Goal: Information Seeking & Learning: Learn about a topic

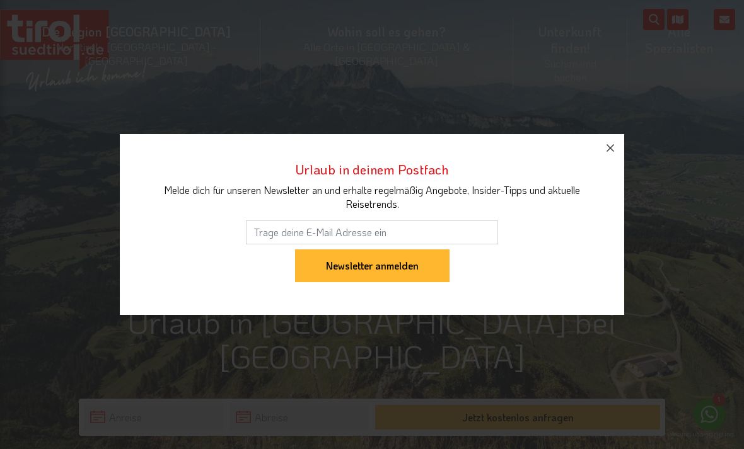
click at [608, 149] on icon "button" at bounding box center [609, 148] width 15 height 15
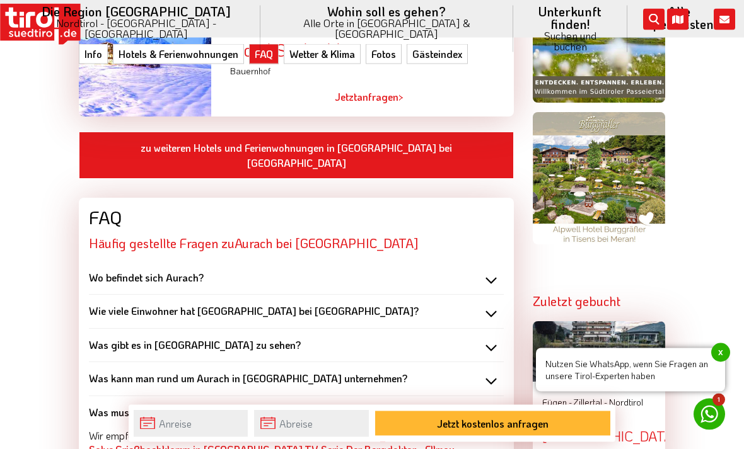
scroll to position [1134, 0]
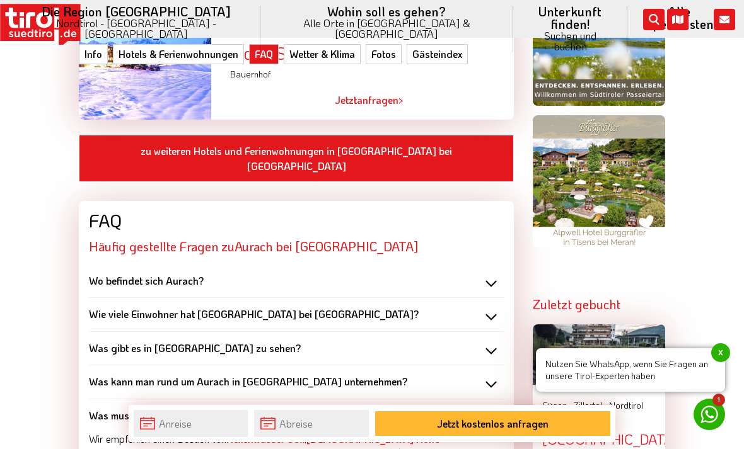
click at [490, 342] on div "Was gibt es in Aurach zu sehen?" at bounding box center [296, 349] width 415 height 14
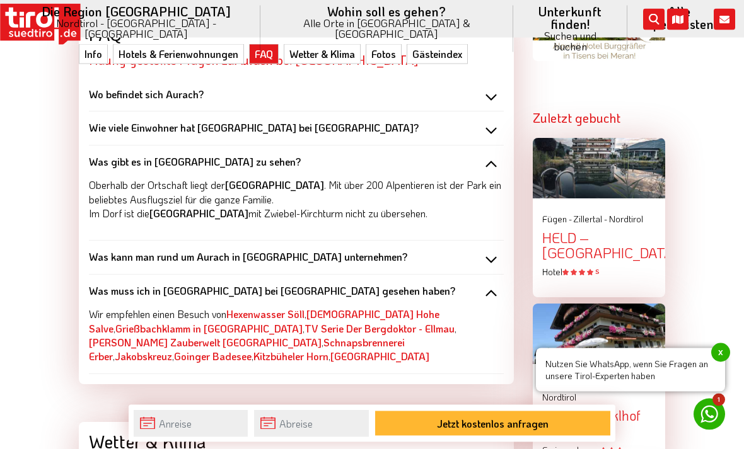
scroll to position [1321, 0]
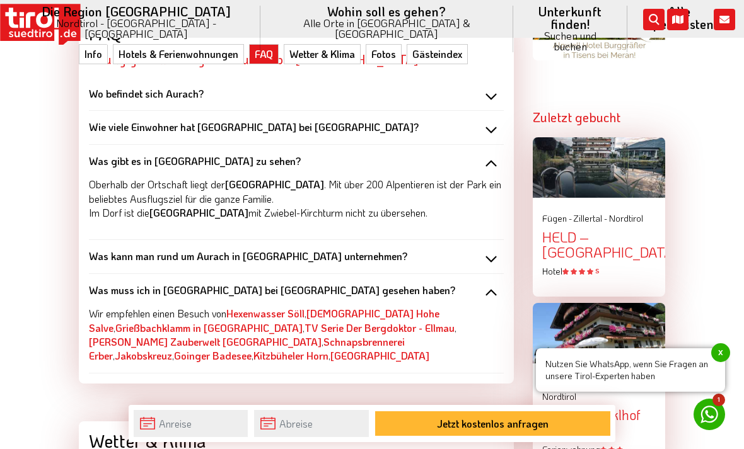
click at [484, 250] on div "Was kann man rund um Aurach in Kitzbühel unternehmen?" at bounding box center [296, 257] width 415 height 14
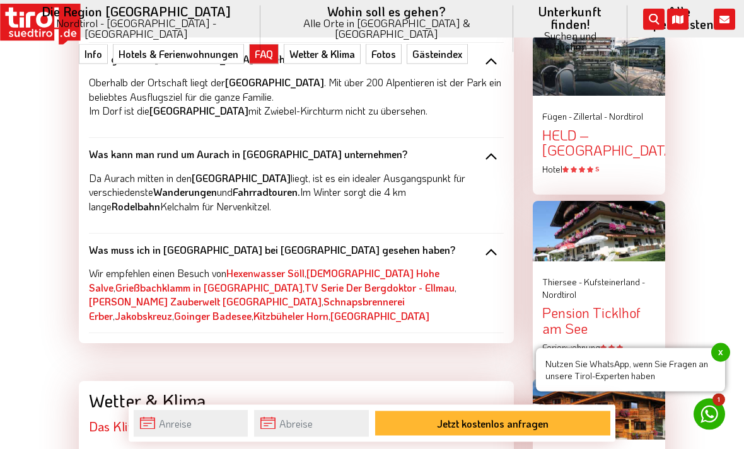
scroll to position [1424, 0]
click at [273, 267] on link "Hexenwasser Söll" at bounding box center [265, 273] width 78 height 13
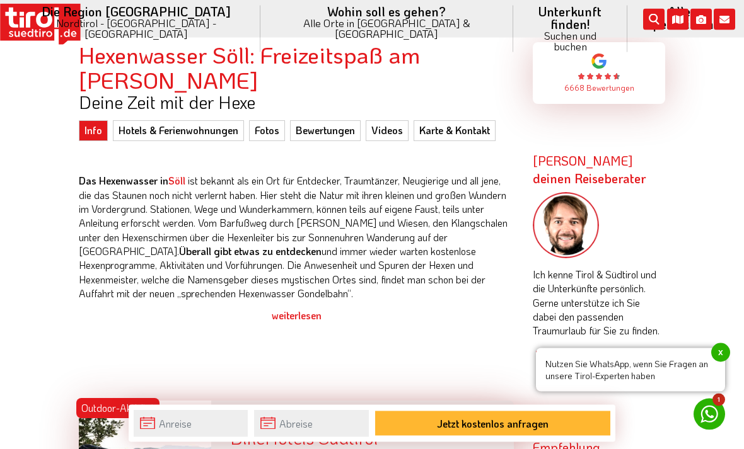
scroll to position [604, 0]
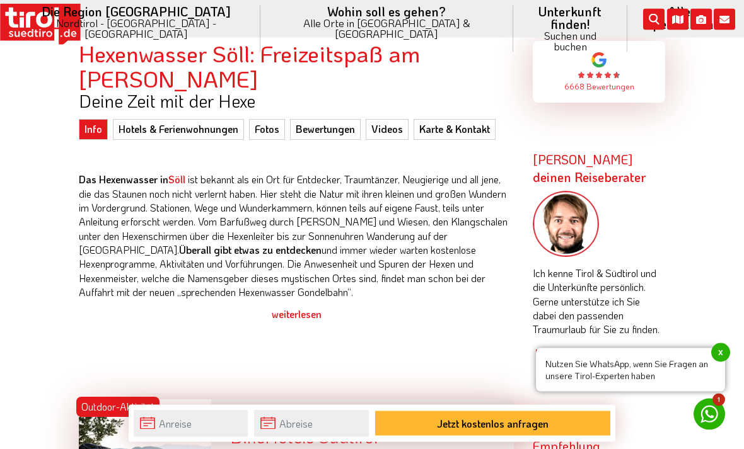
click at [300, 308] on div "weiterlesen" at bounding box center [296, 315] width 435 height 32
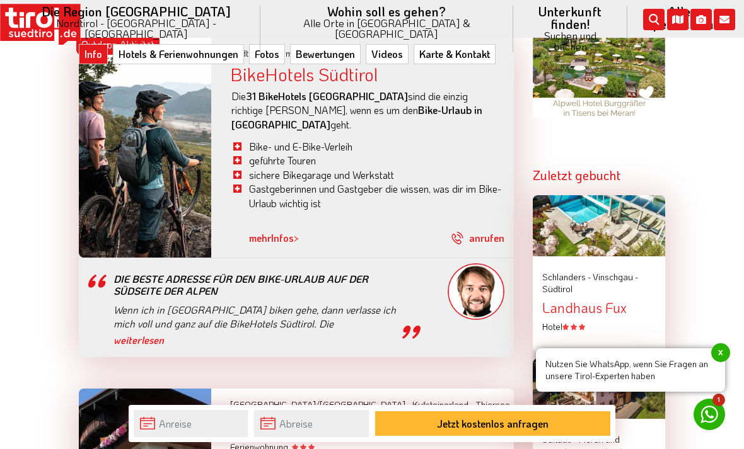
scroll to position [1288, 0]
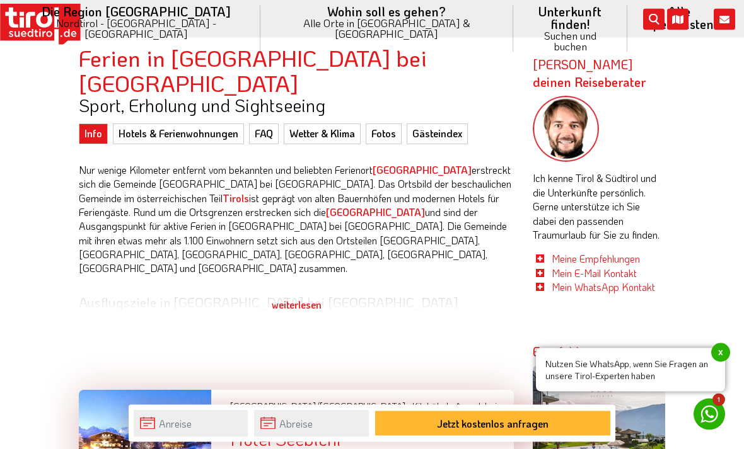
scroll to position [601, 0]
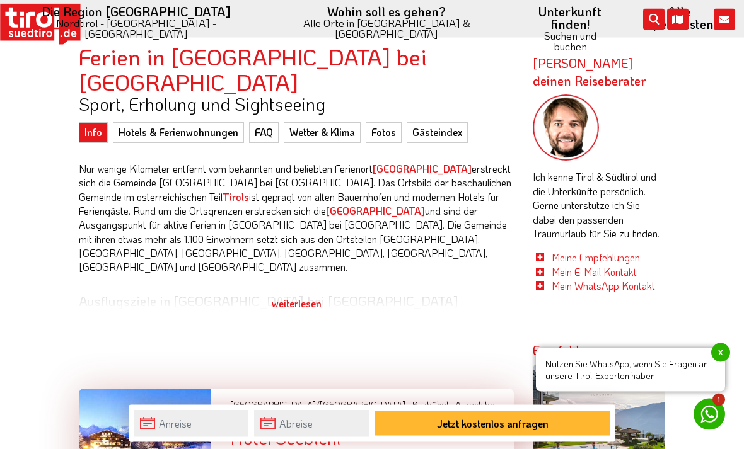
click at [299, 289] on div "weiterlesen" at bounding box center [296, 305] width 435 height 32
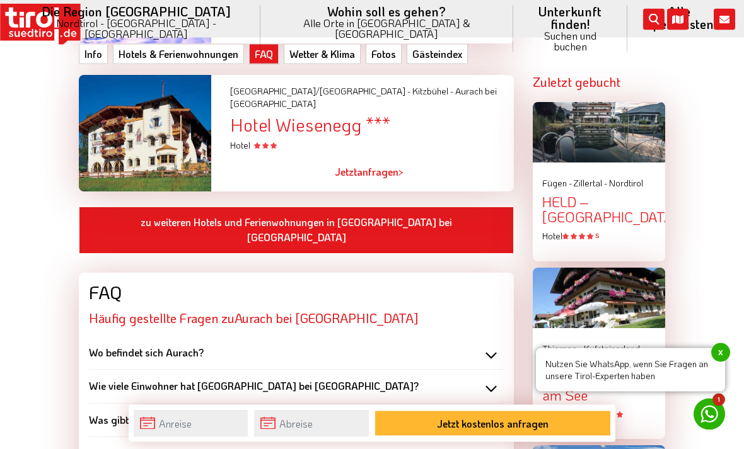
scroll to position [1357, 0]
click at [492, 447] on div "Was kann man rund um Aurach in Kitzbühel unternehmen?" at bounding box center [296, 454] width 415 height 14
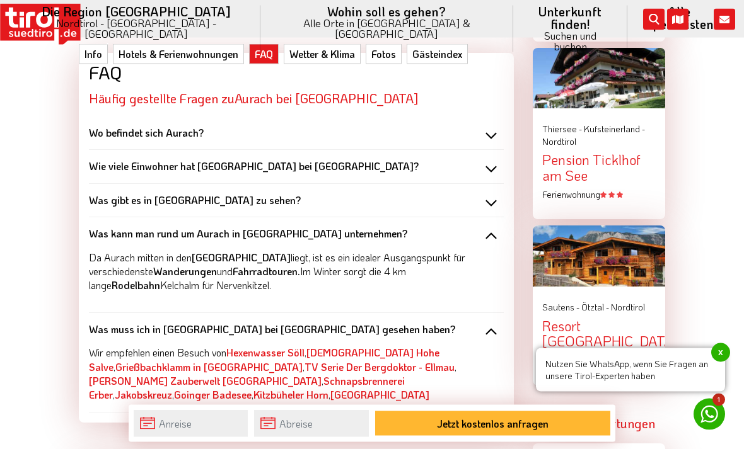
scroll to position [1613, 0]
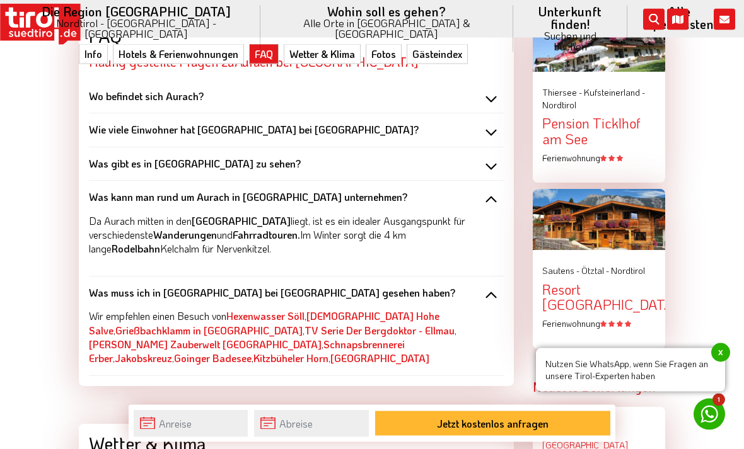
click at [203, 325] on link "Grießbachklamm in [GEOGRAPHIC_DATA]" at bounding box center [208, 331] width 187 height 13
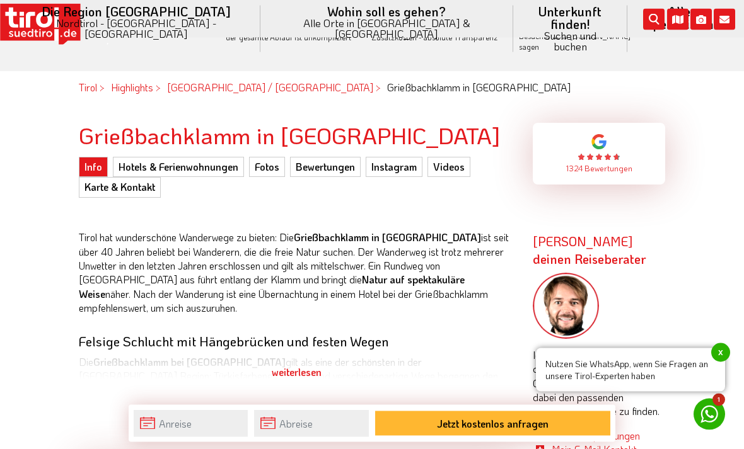
scroll to position [523, 0]
click at [284, 361] on div "weiterlesen" at bounding box center [296, 373] width 435 height 32
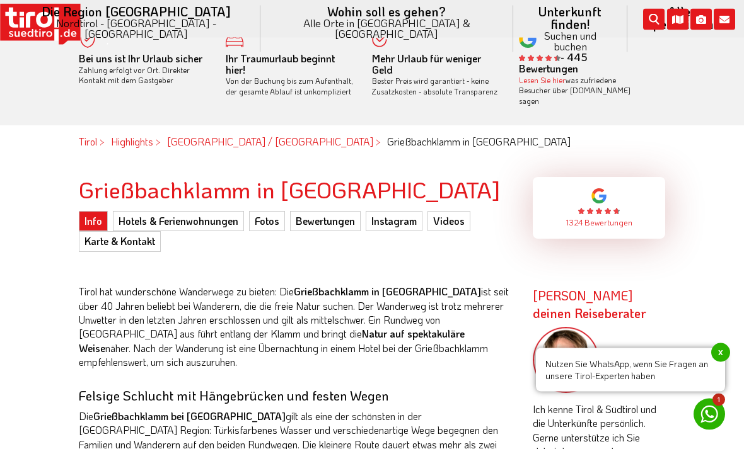
scroll to position [412, 0]
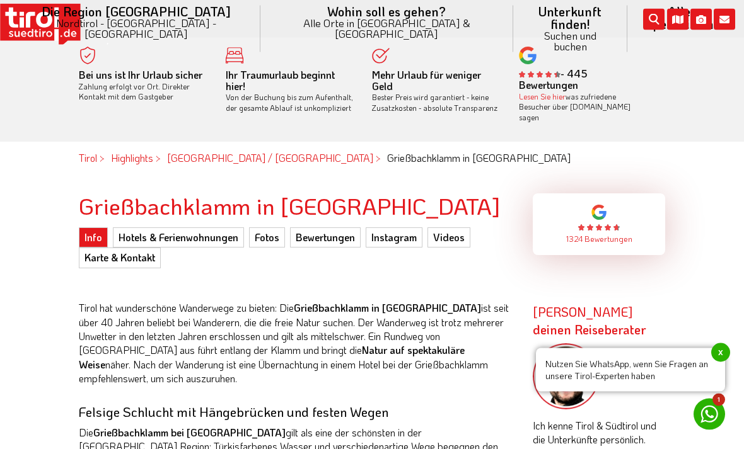
click at [126, 248] on link "Karte & Kontakt" at bounding box center [120, 258] width 82 height 20
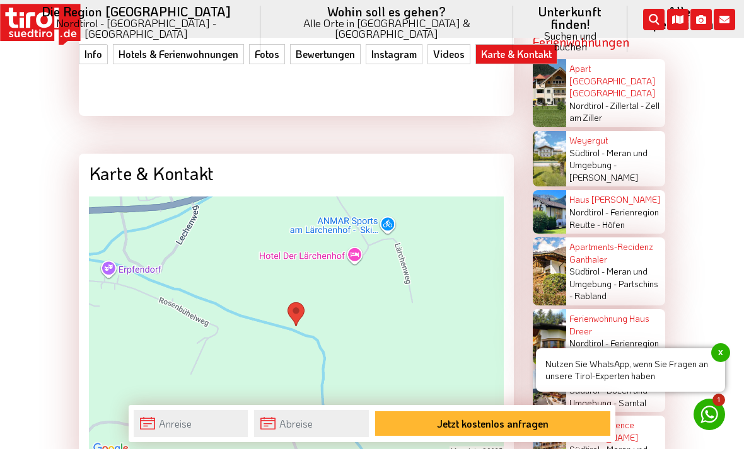
scroll to position [3438, 0]
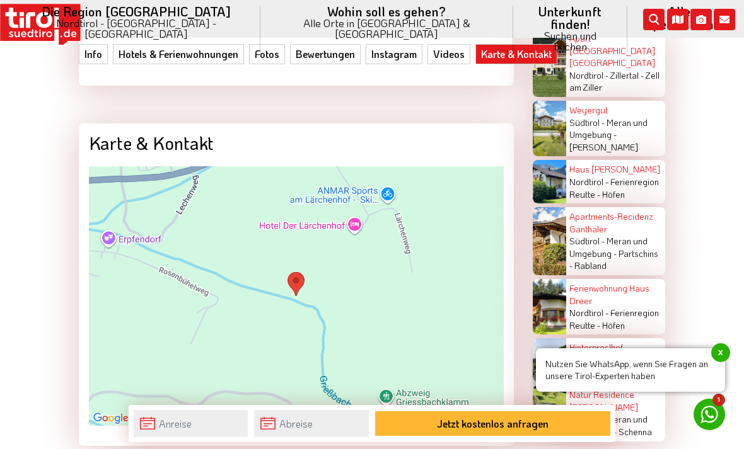
click at [341, 234] on img at bounding box center [296, 295] width 415 height 259
